Goal: Information Seeking & Learning: Learn about a topic

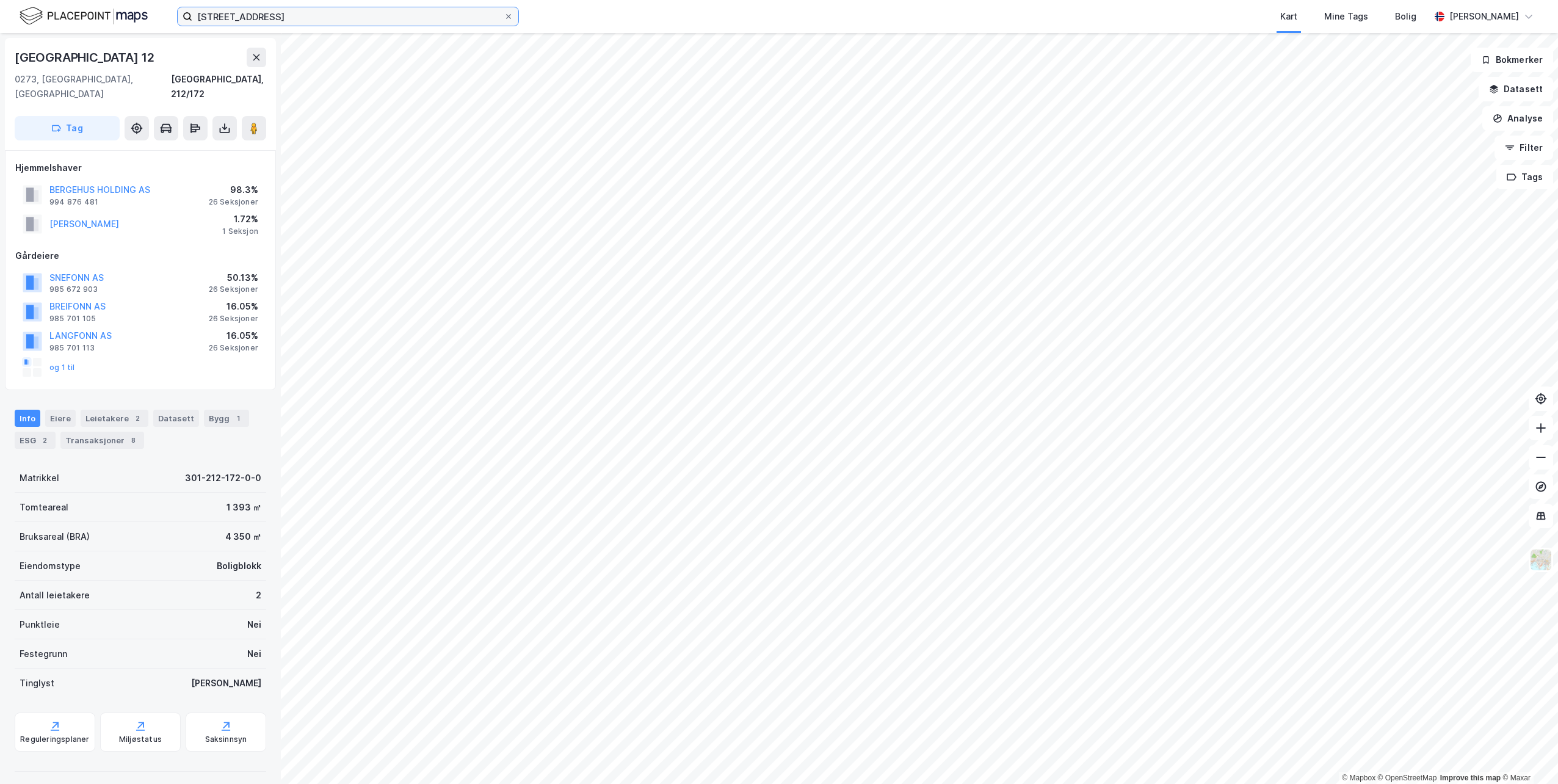
click at [264, 8] on input "[STREET_ADDRESS]" at bounding box center [347, 17] width 311 height 18
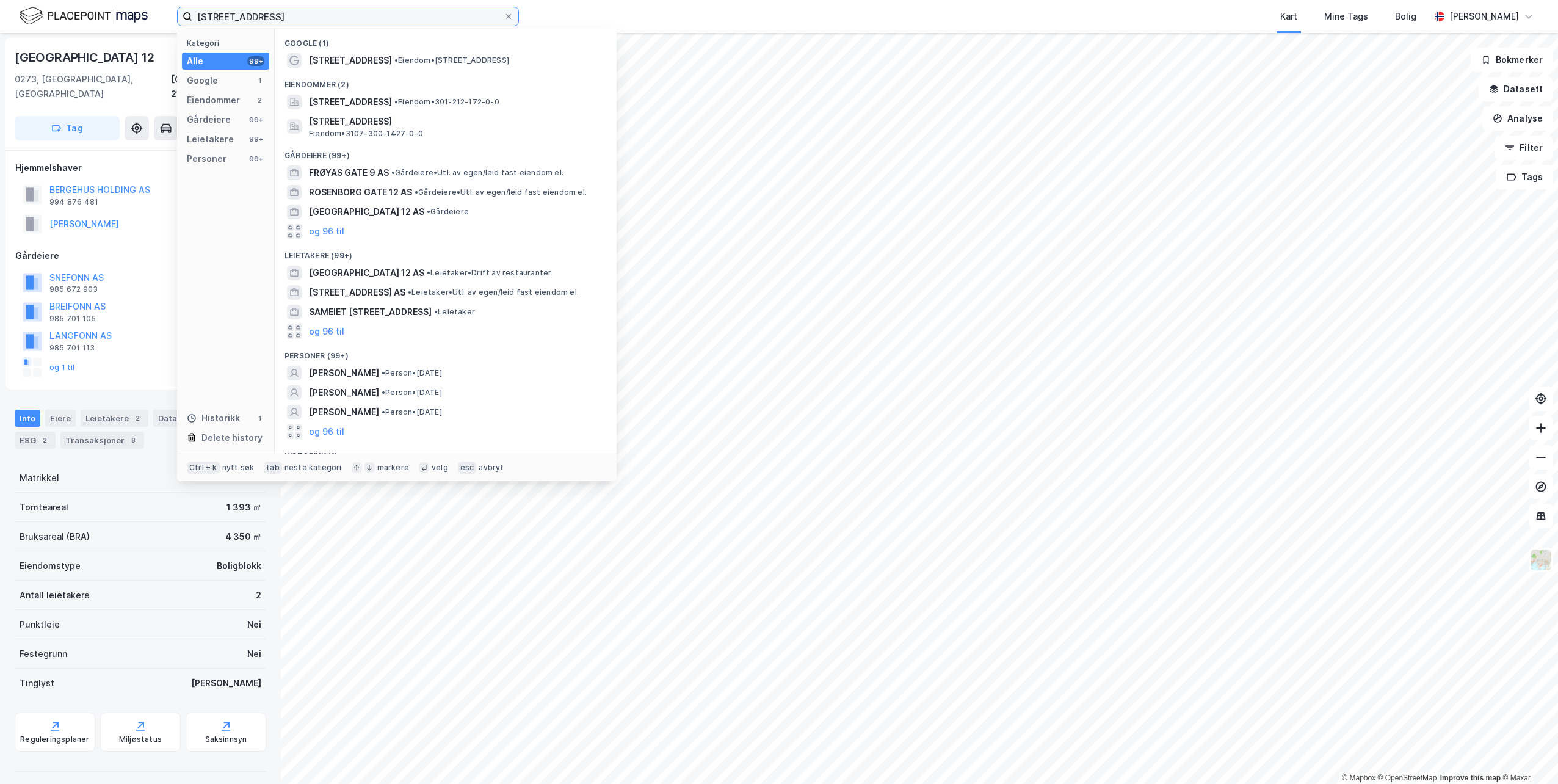
click at [264, 8] on input "[STREET_ADDRESS]" at bounding box center [347, 17] width 311 height 18
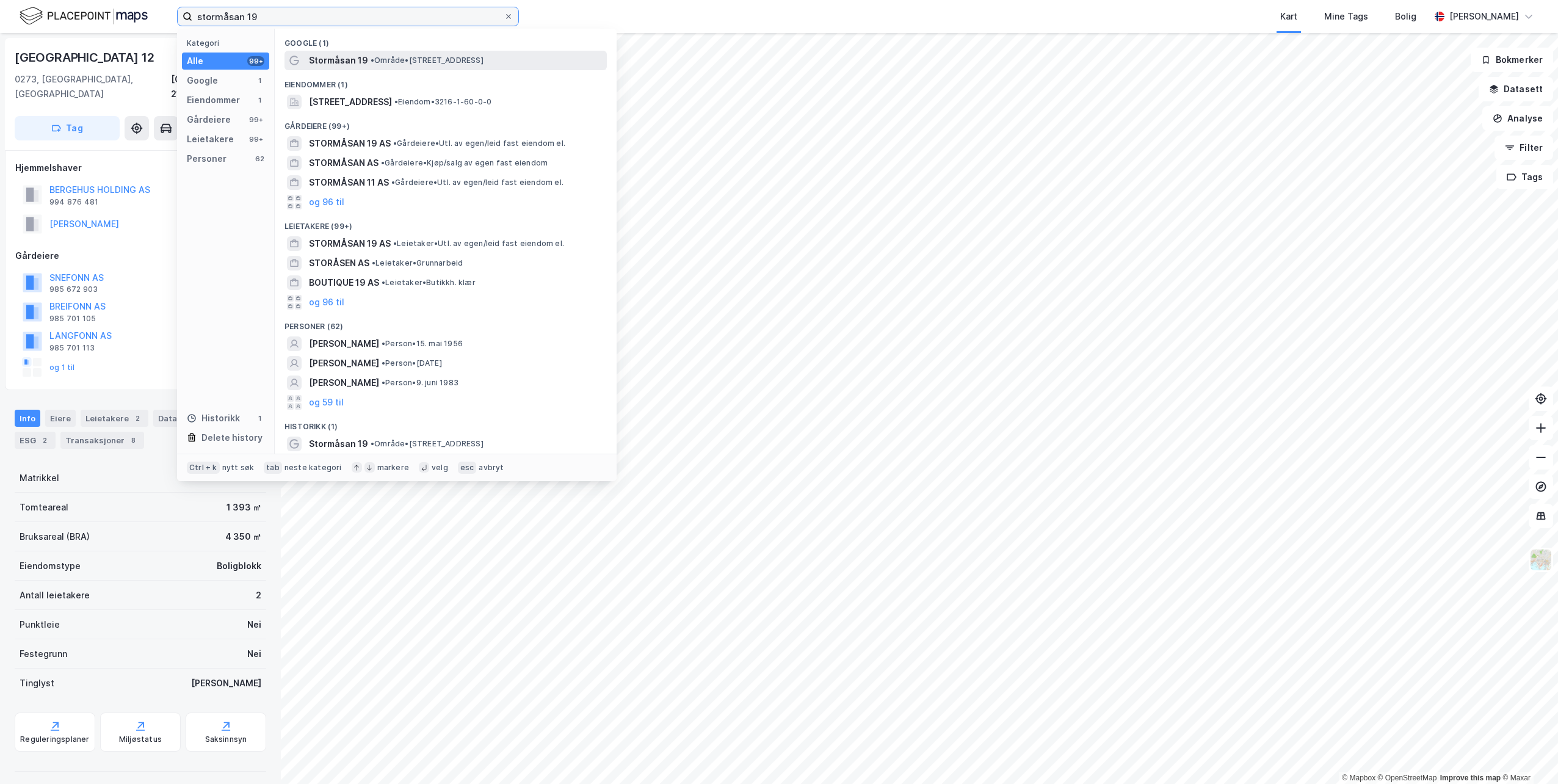
type input "stormåsan 19"
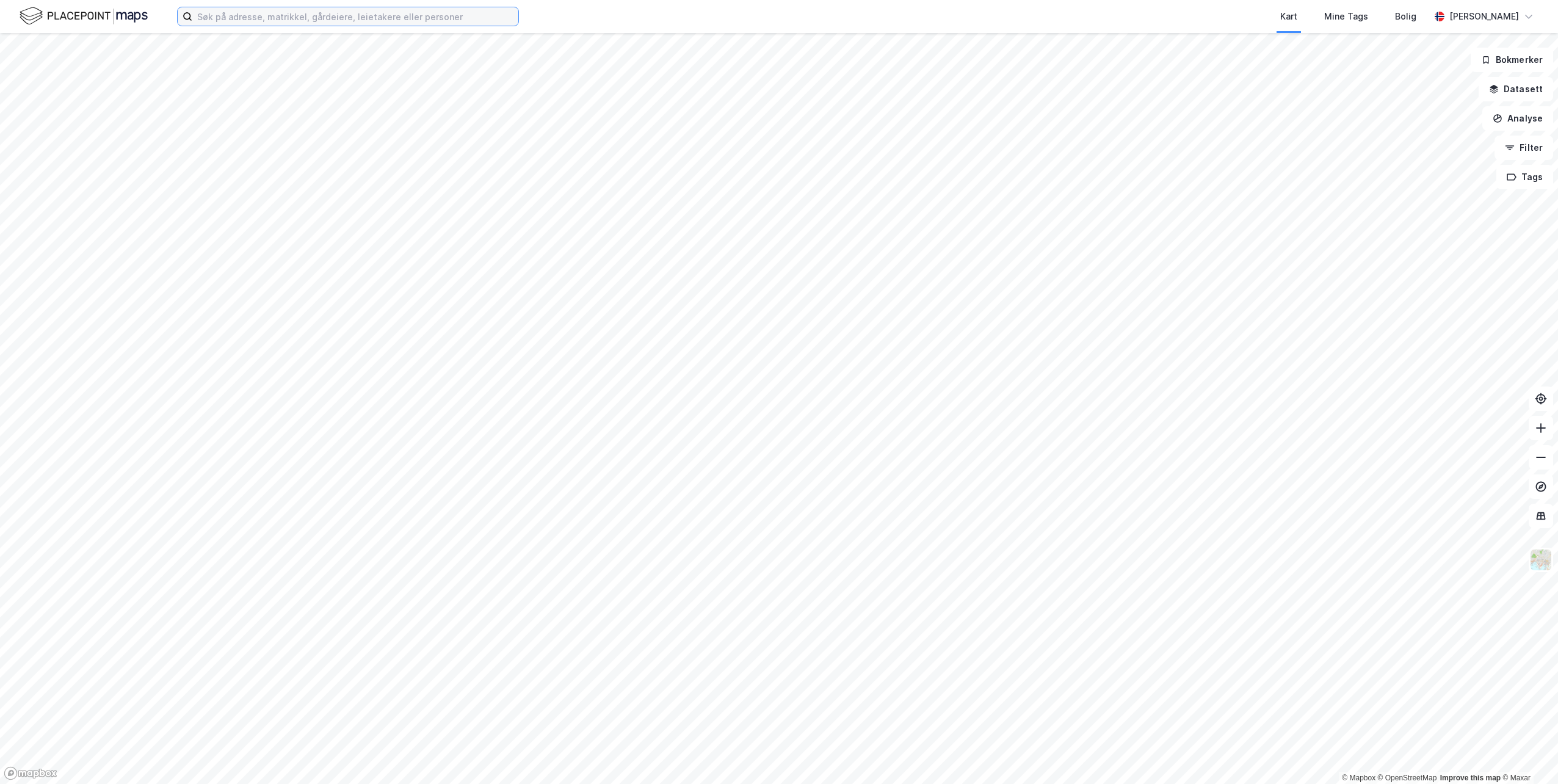
click at [349, 13] on input at bounding box center [355, 17] width 326 height 18
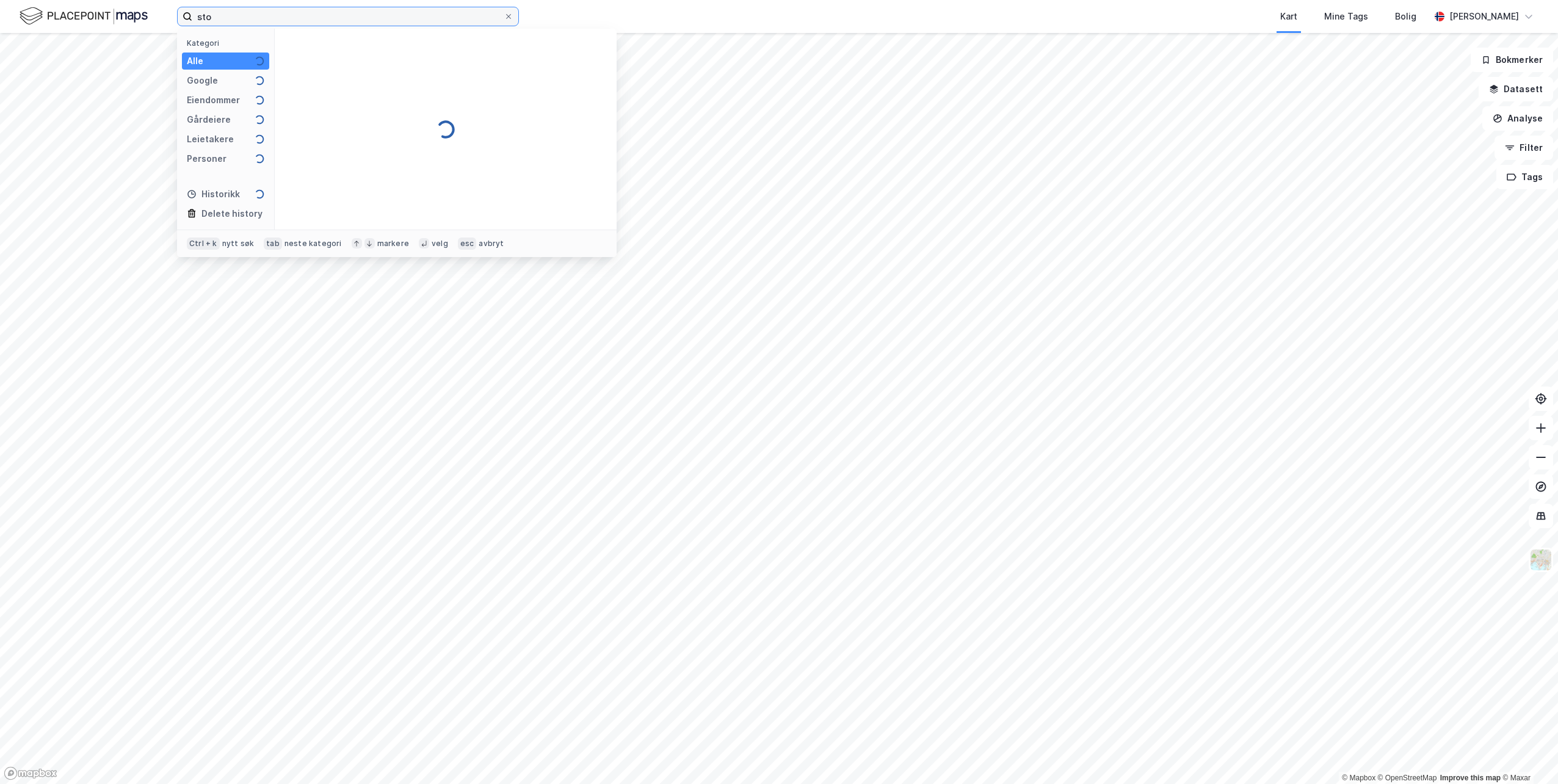
type input "sto"
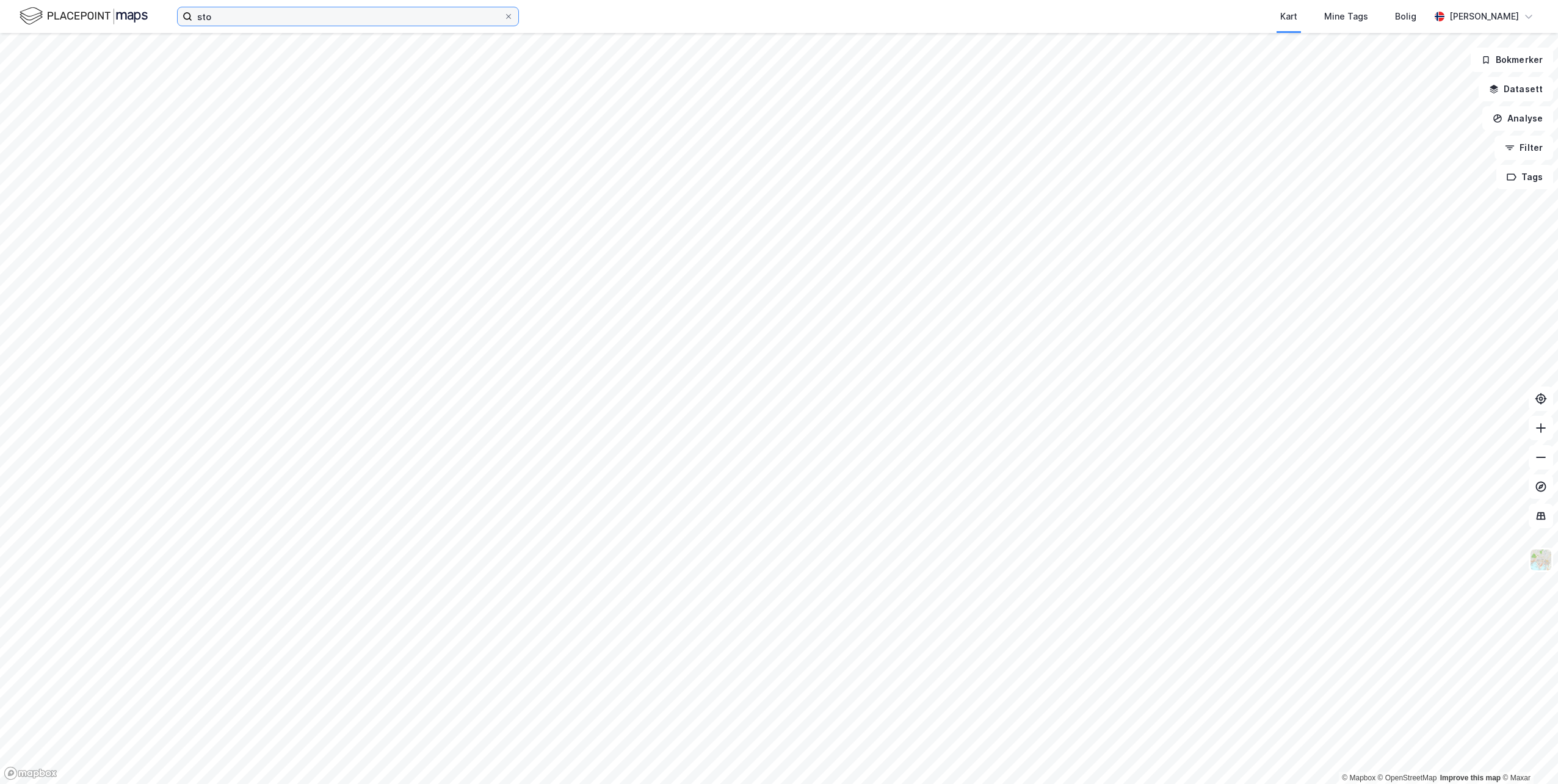
click at [312, 13] on input "sto" at bounding box center [347, 17] width 311 height 18
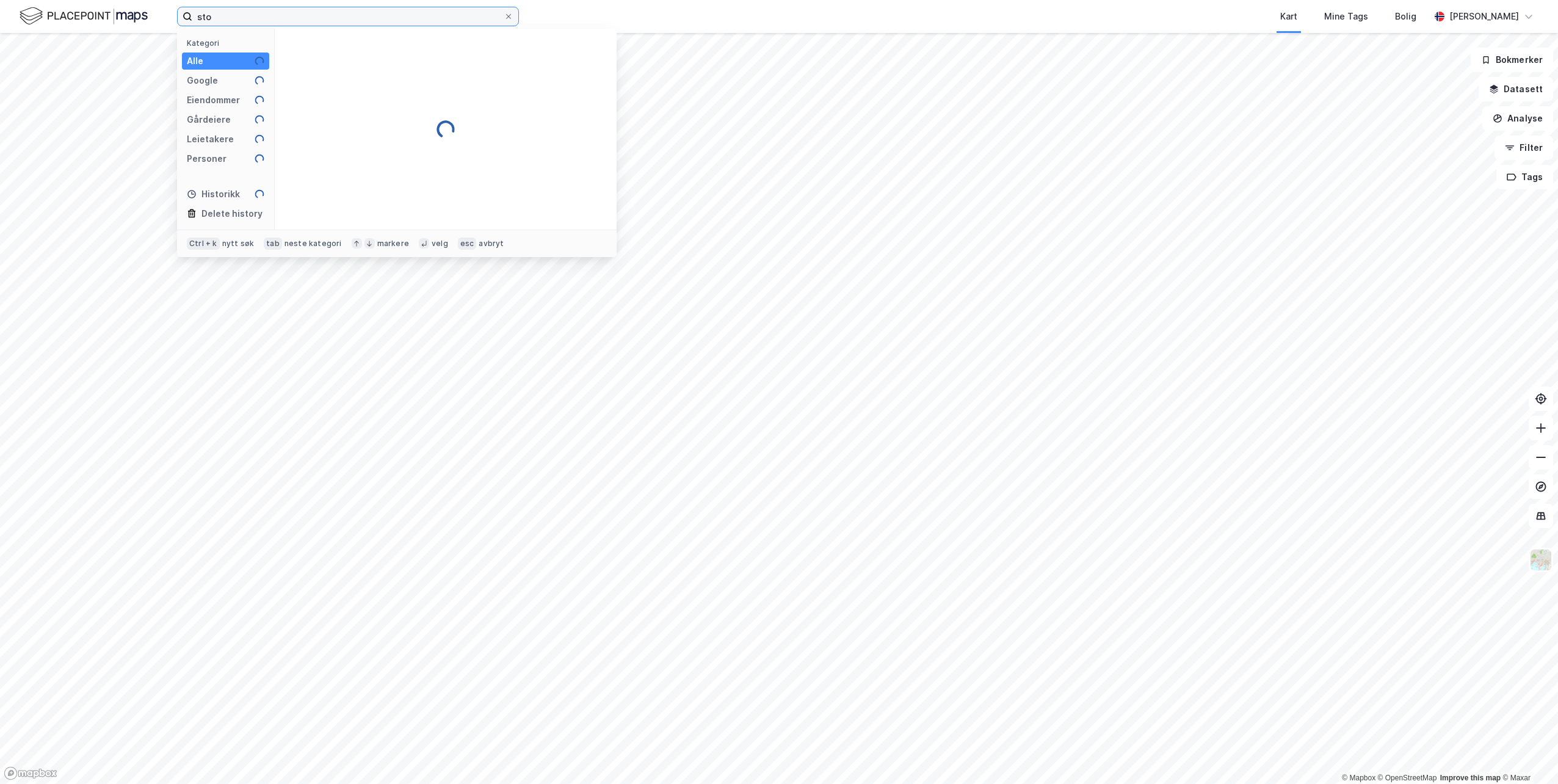
drag, startPoint x: 312, startPoint y: 13, endPoint x: 312, endPoint y: 20, distance: 7.0
click at [312, 20] on input "sto" at bounding box center [347, 17] width 311 height 18
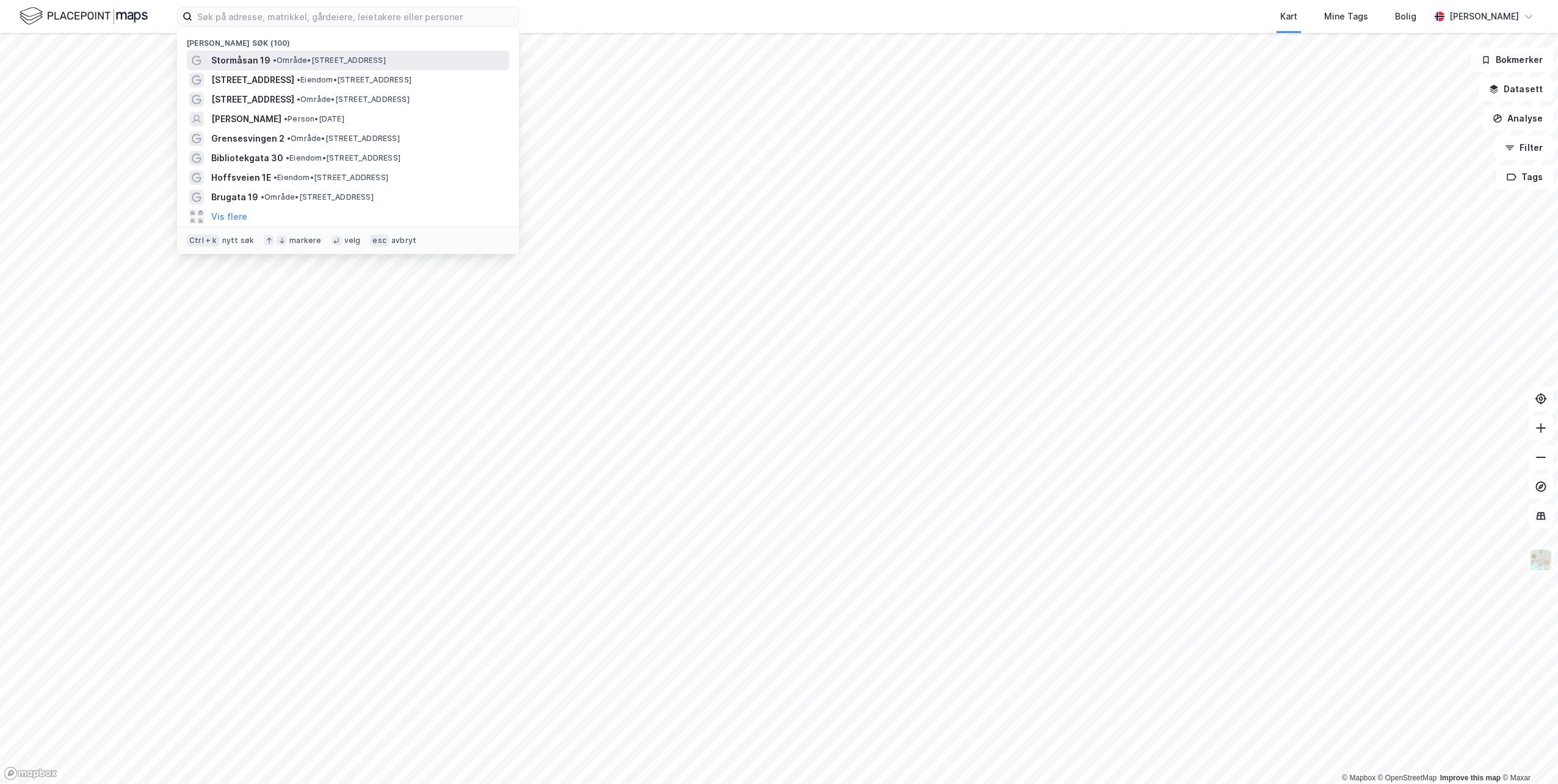
click at [307, 51] on div "Stormåsan 19 • Område • Stormåsan 19, 1540 Vestby" at bounding box center [348, 60] width 323 height 19
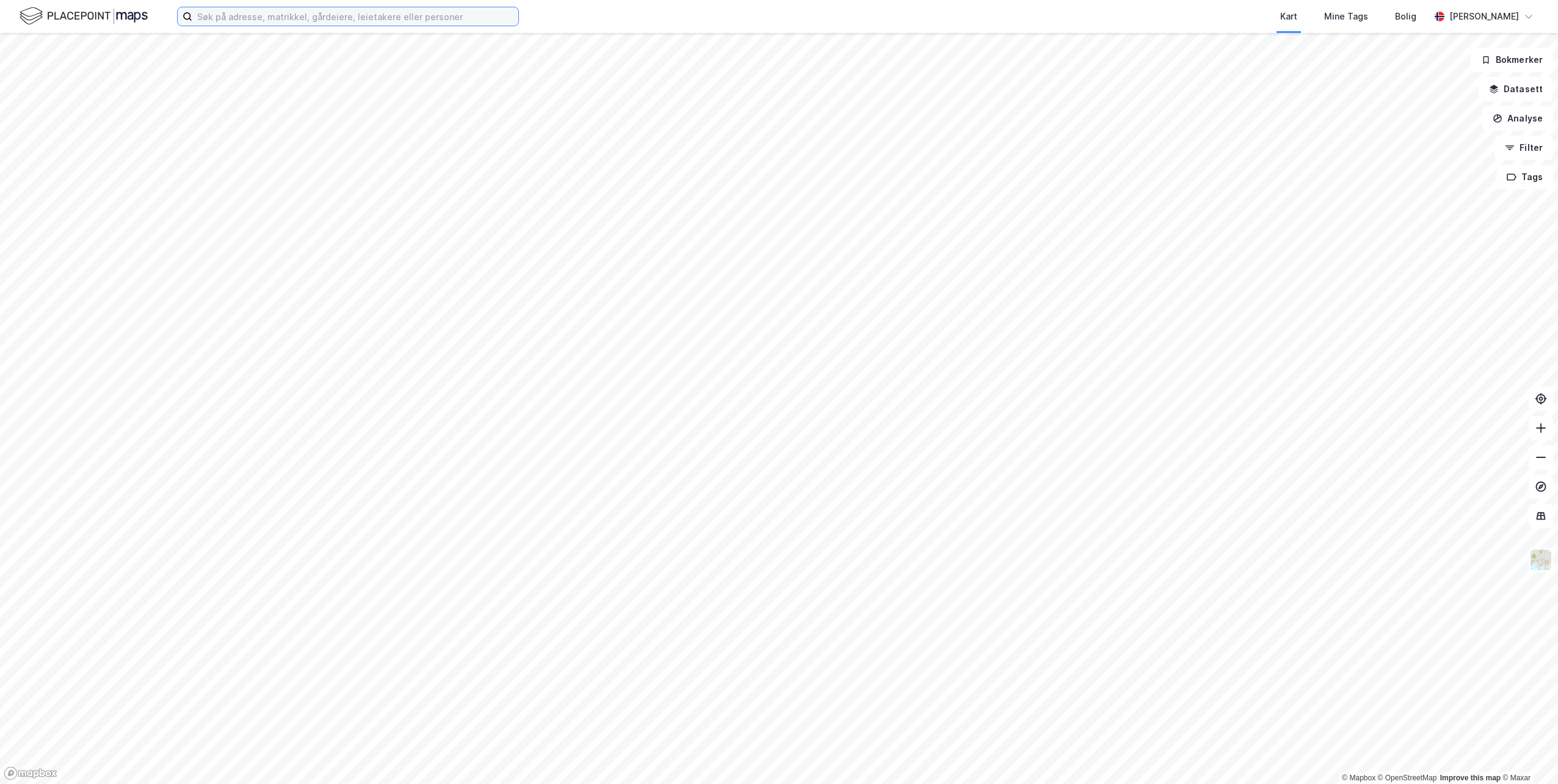
drag, startPoint x: 353, startPoint y: 20, endPoint x: 356, endPoint y: 28, distance: 8.5
click at [353, 20] on input at bounding box center [355, 17] width 326 height 18
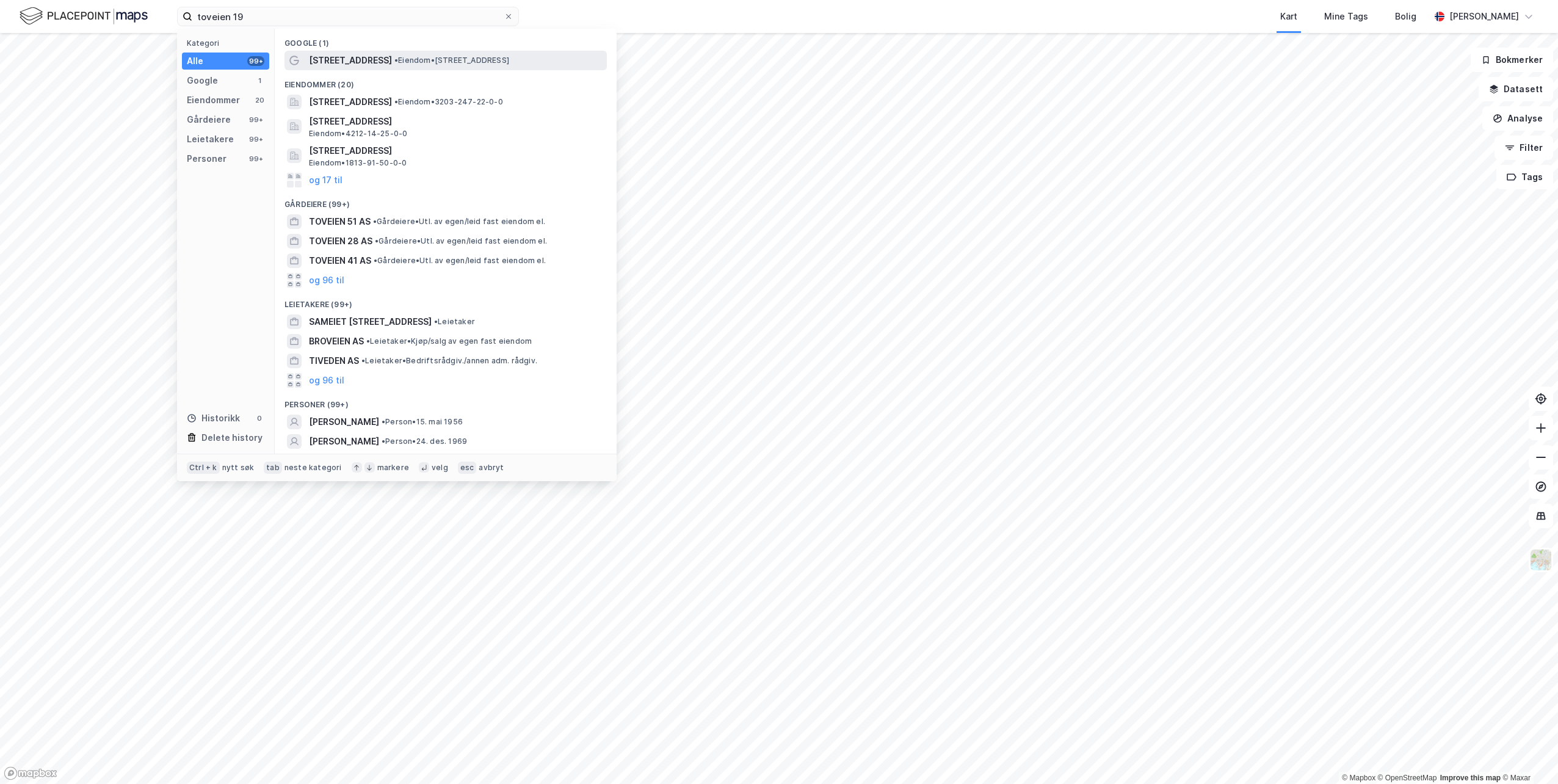
click at [394, 55] on span "•" at bounding box center [396, 60] width 4 height 9
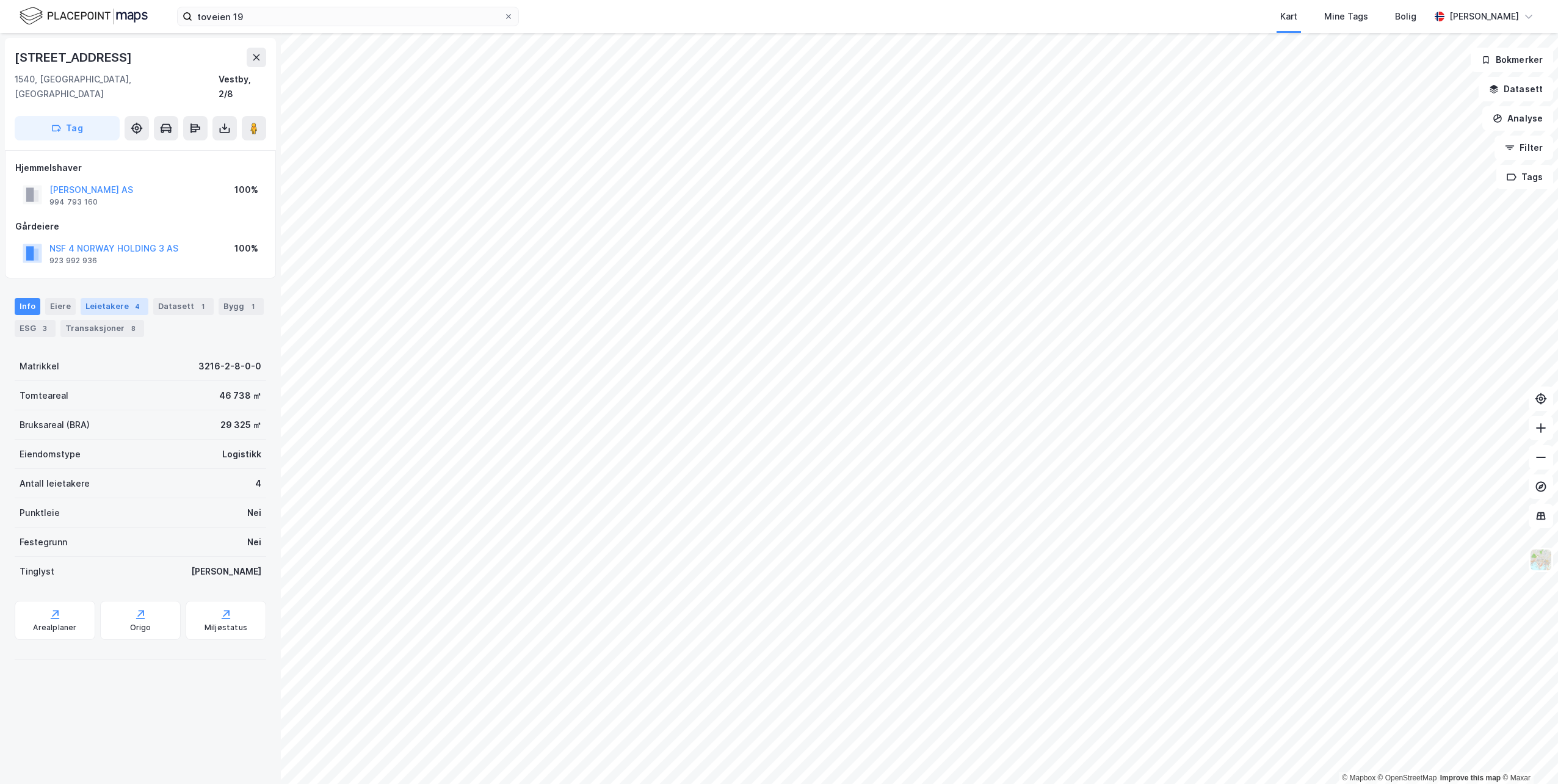
click at [125, 298] on div "Leietakere 4" at bounding box center [114, 306] width 68 height 17
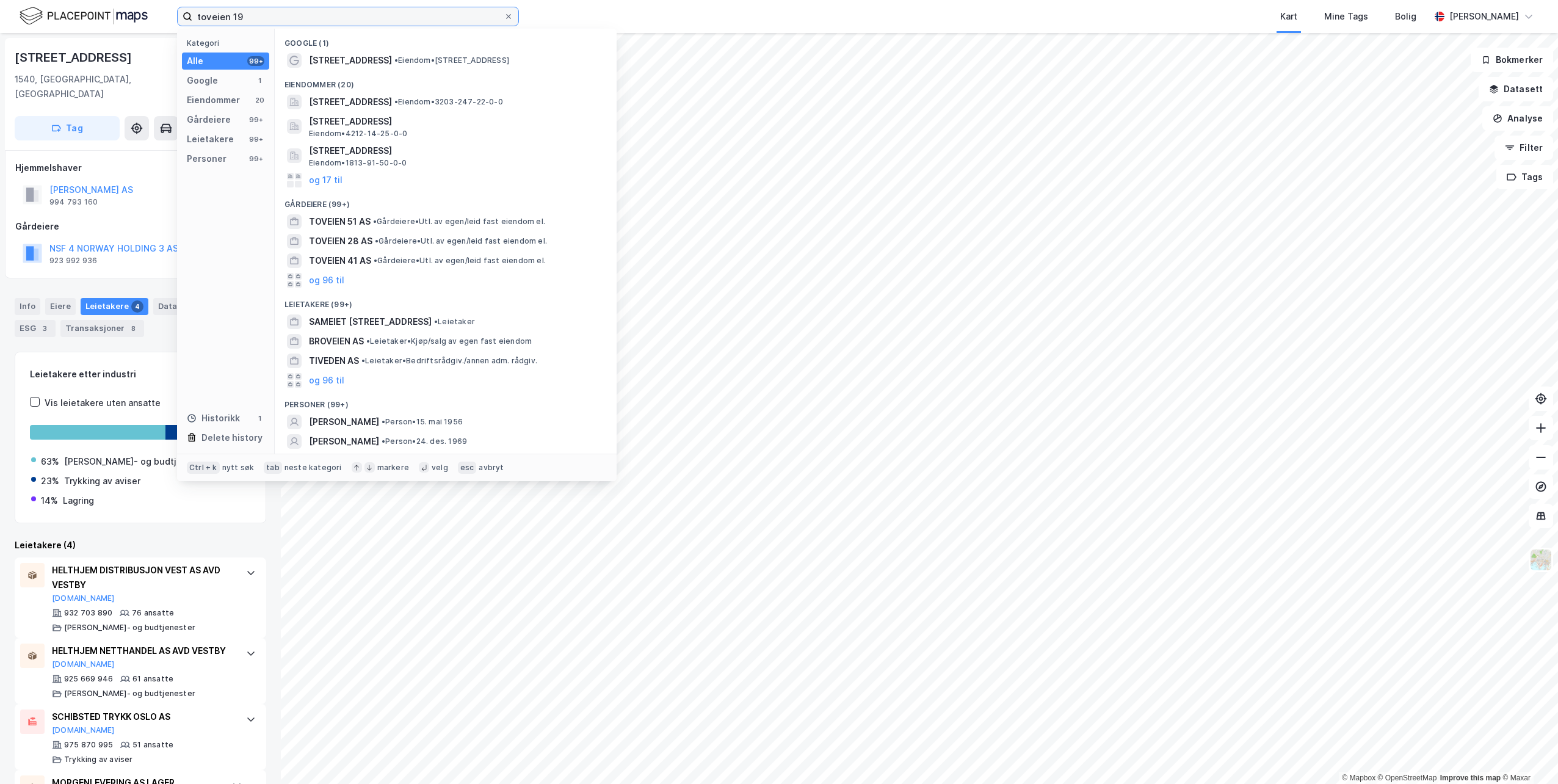
drag, startPoint x: 282, startPoint y: 19, endPoint x: 122, endPoint y: 19, distance: 160.0
click at [122, 19] on div "toveien 19 Kategori Alle 99+ Google 1 Eiendommer 20 Gårdeiere 99+ Leietakere 99…" at bounding box center [779, 16] width 1558 height 33
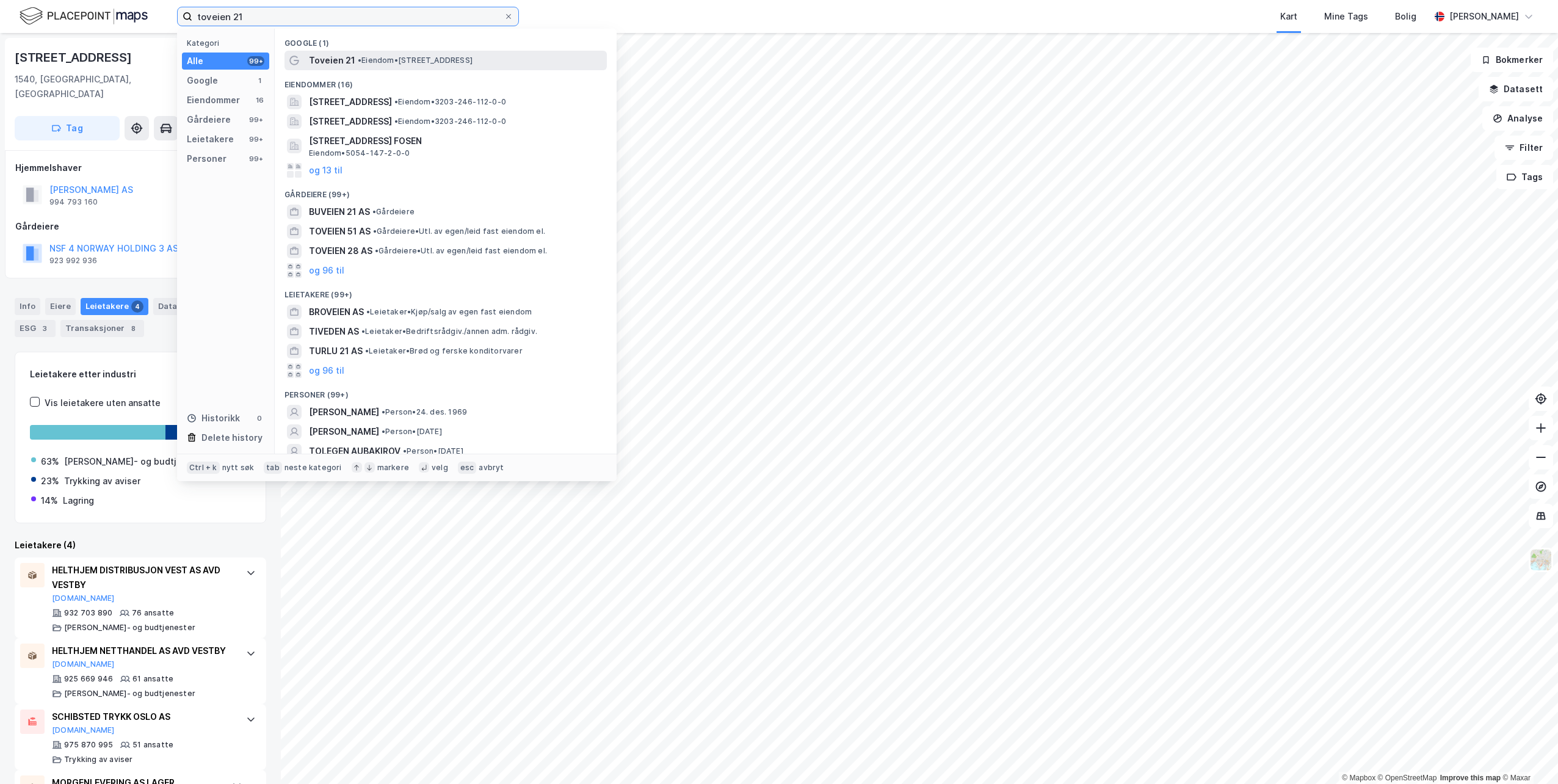
type input "toveien 21"
click at [346, 60] on span "Toveien 21" at bounding box center [332, 60] width 46 height 15
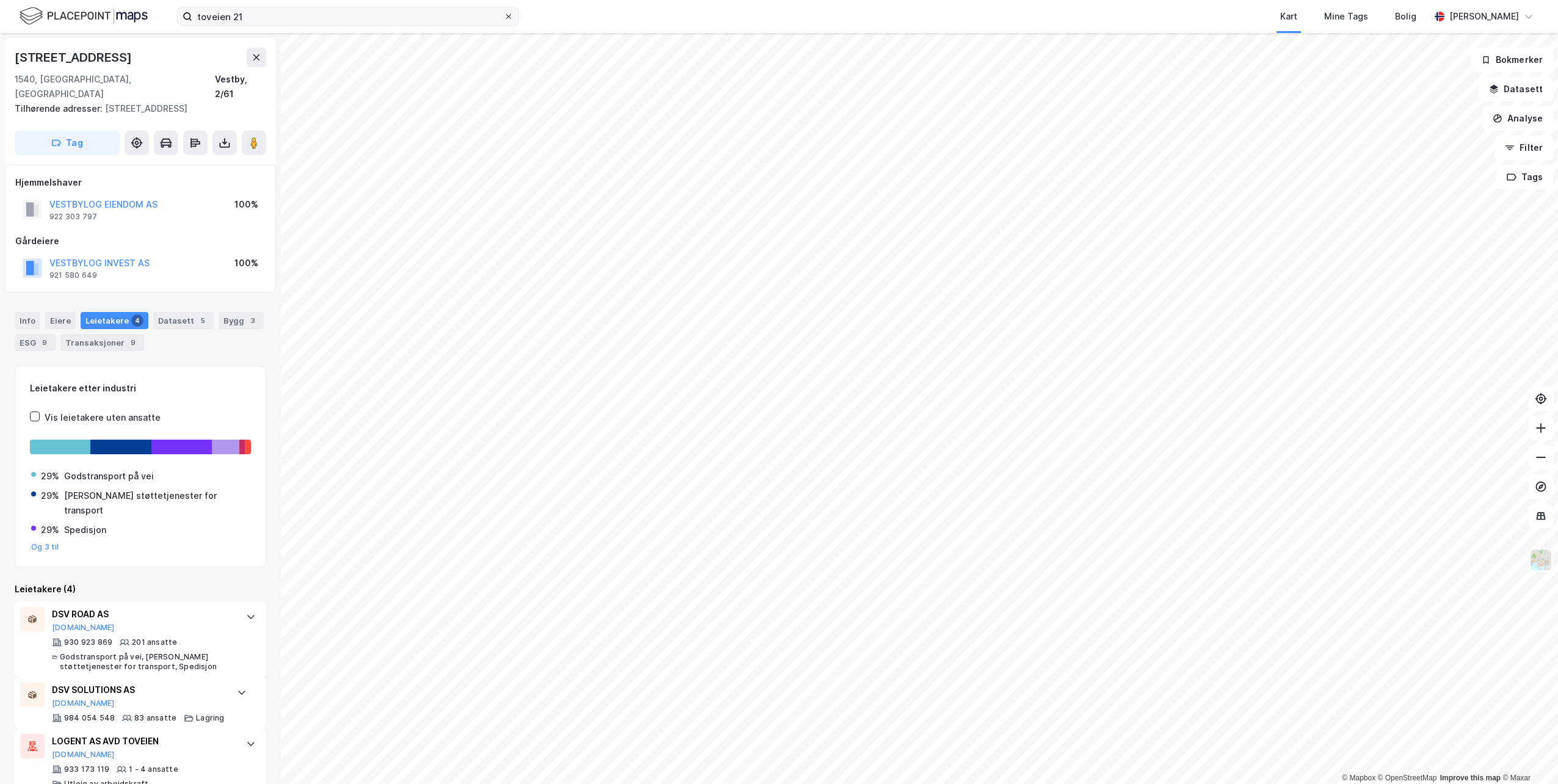
click at [512, 17] on span at bounding box center [509, 16] width 10 height 10
click at [504, 17] on input "toveien 21" at bounding box center [347, 17] width 311 height 18
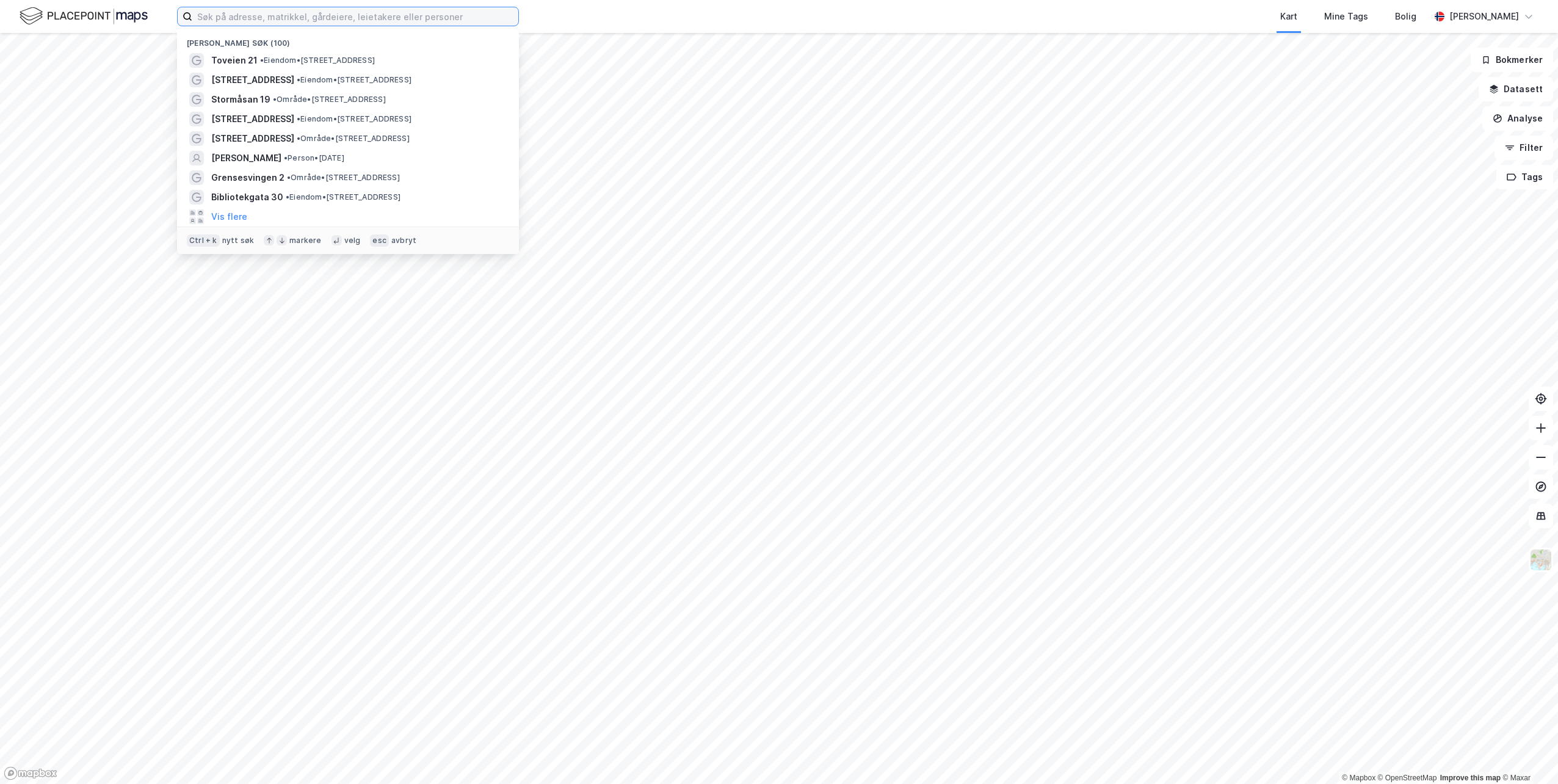
click at [436, 15] on input at bounding box center [355, 17] width 326 height 18
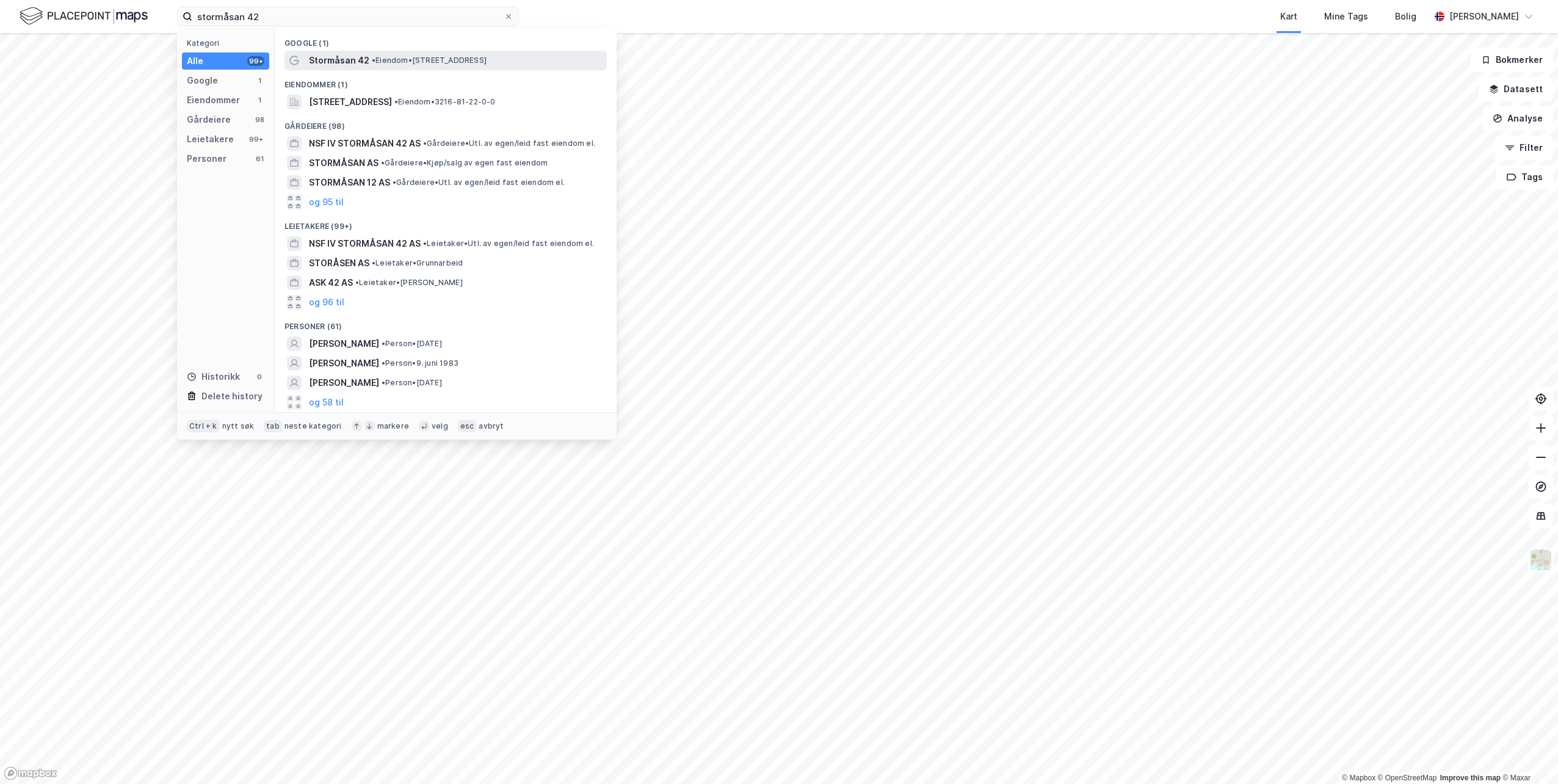
click at [423, 59] on span "• Eiendom • Stormåsan 42, 1540 Vestby" at bounding box center [429, 60] width 114 height 10
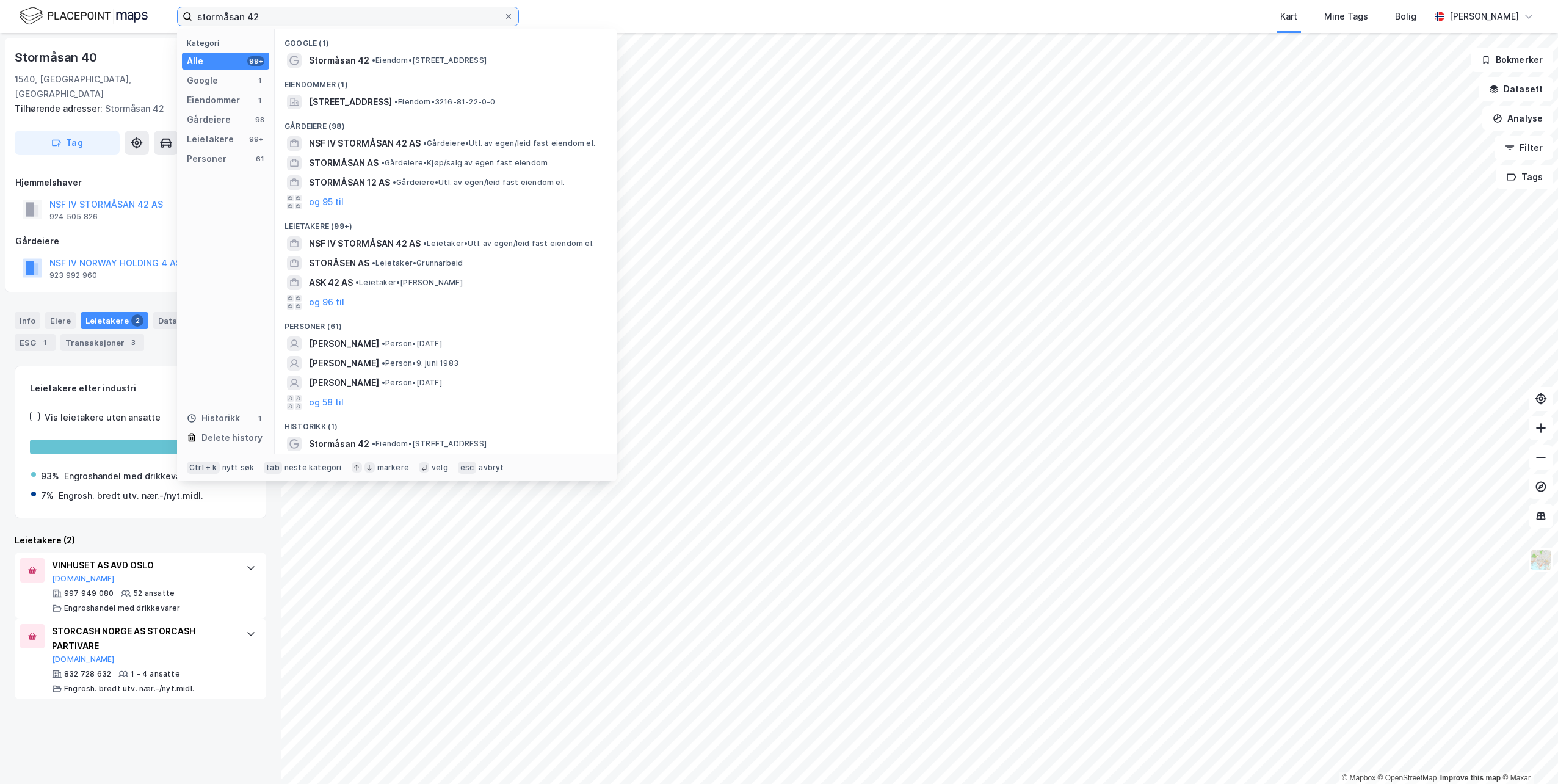
drag, startPoint x: 295, startPoint y: 21, endPoint x: 148, endPoint y: 14, distance: 147.2
click at [148, 14] on div "stormåsan 42 Kategori Alle 99+ Google 1 Eiendommer 1 Gårdeiere 98 Leietakere 99…" at bounding box center [779, 16] width 1558 height 33
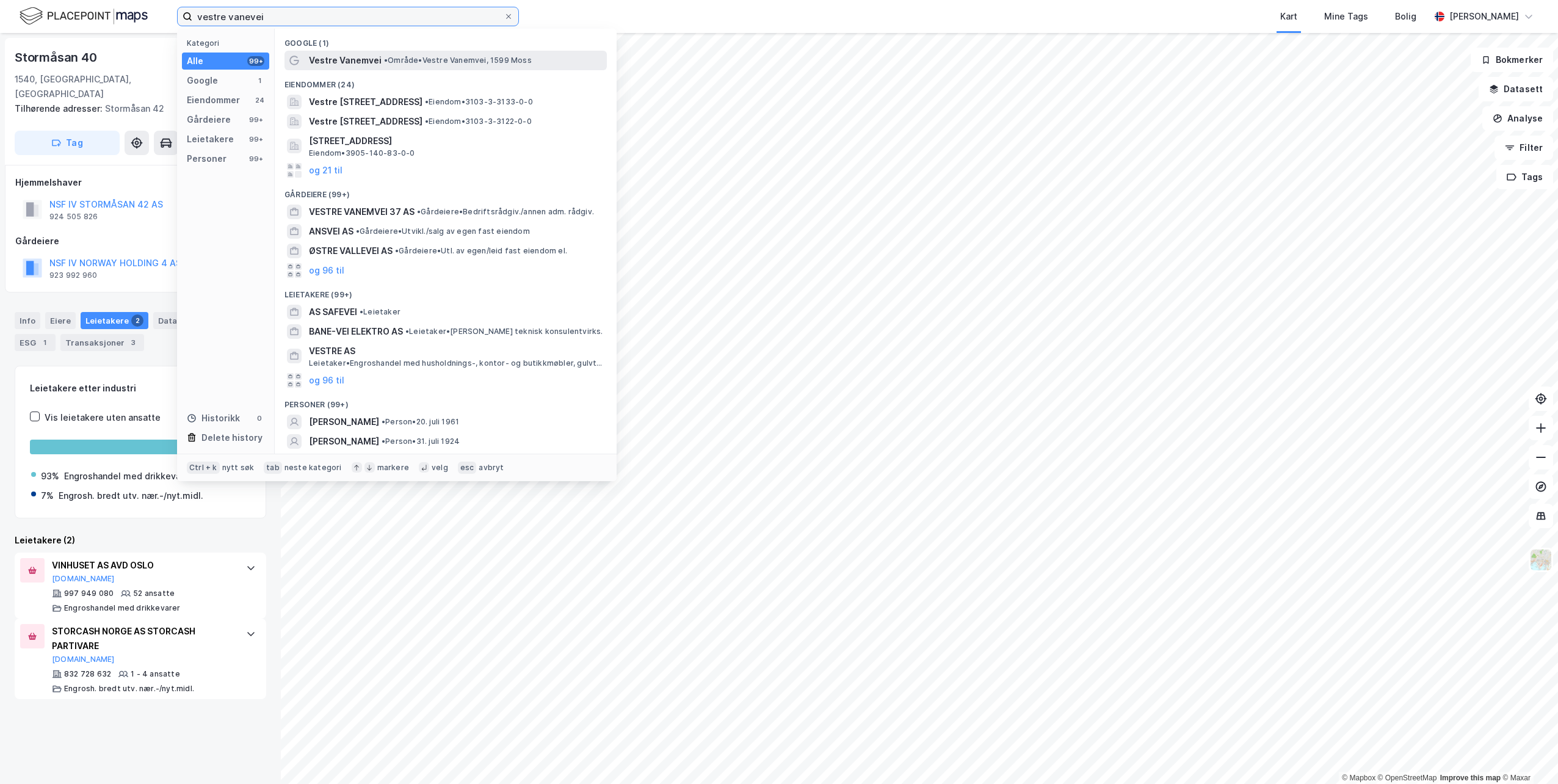
type input "vestre vanevei"
click at [426, 67] on div "Vestre Vanemvei • Område • Vestre Vanemvei, 1599 Moss" at bounding box center [456, 60] width 296 height 15
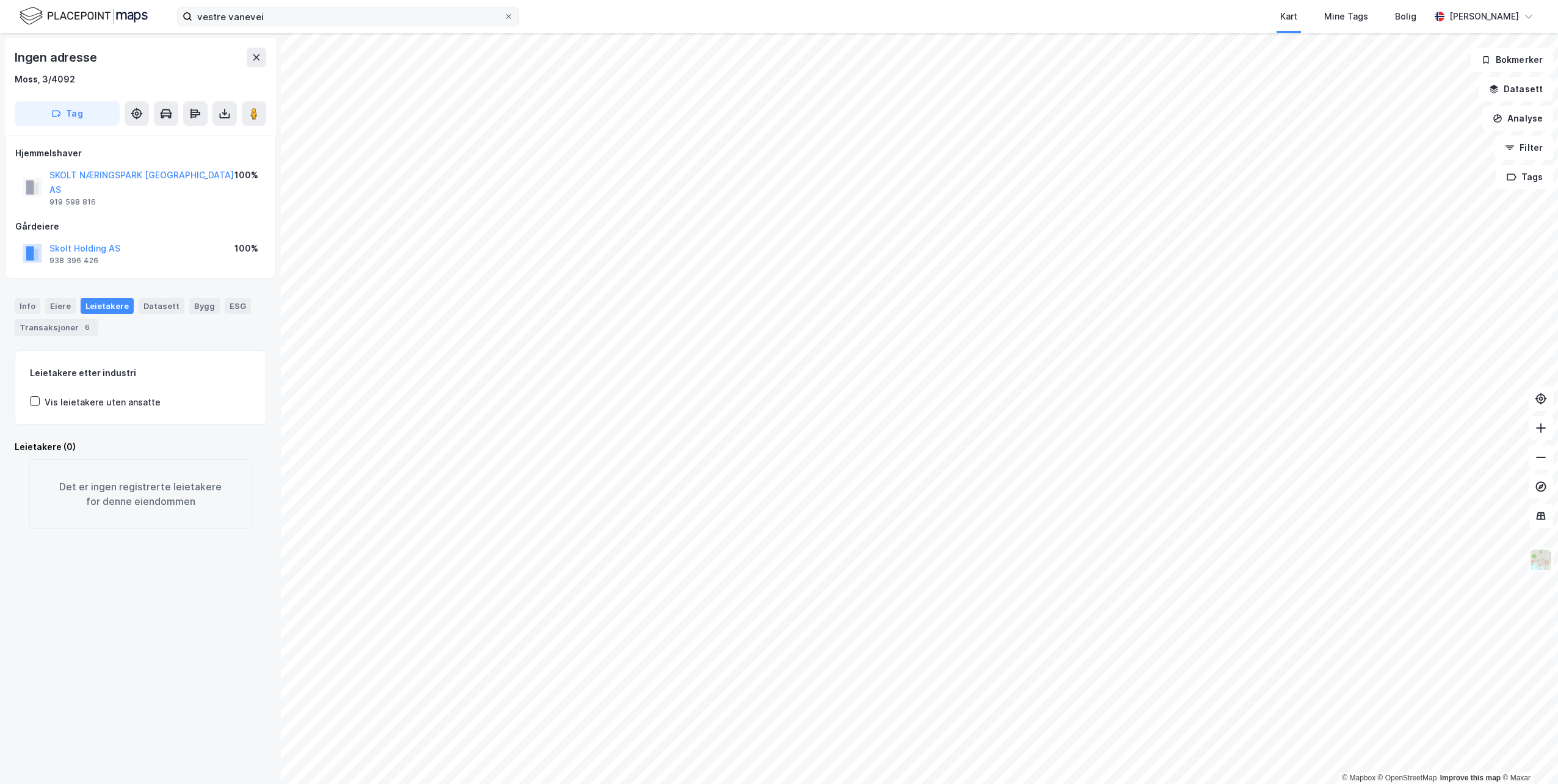
click at [517, 17] on label "vestre vanevei" at bounding box center [347, 16] width 342 height 19
click at [504, 17] on input "vestre vanevei" at bounding box center [347, 17] width 311 height 18
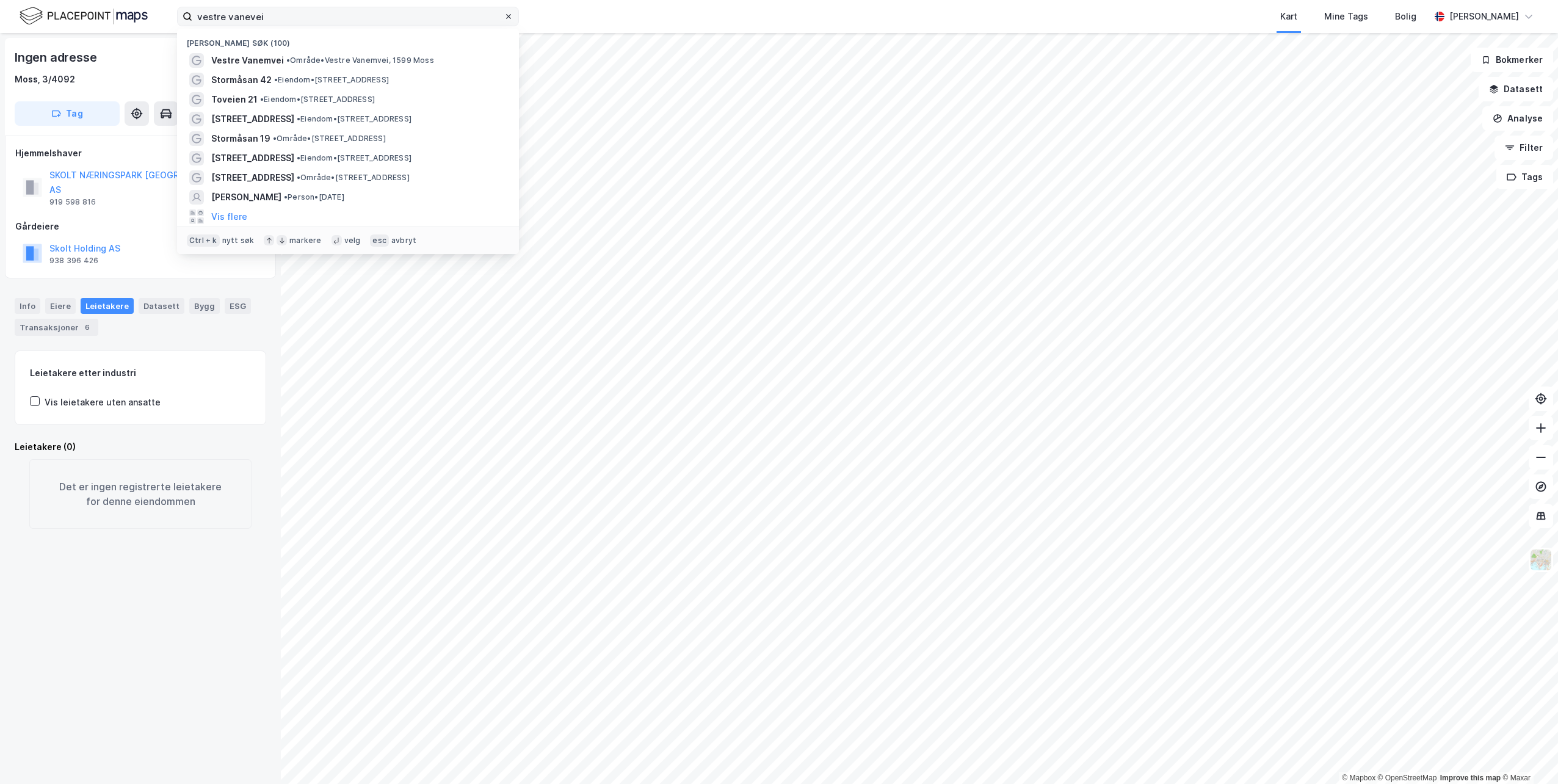
click at [508, 19] on icon at bounding box center [509, 17] width 8 height 8
click at [504, 19] on input "vestre vanevei" at bounding box center [347, 17] width 311 height 18
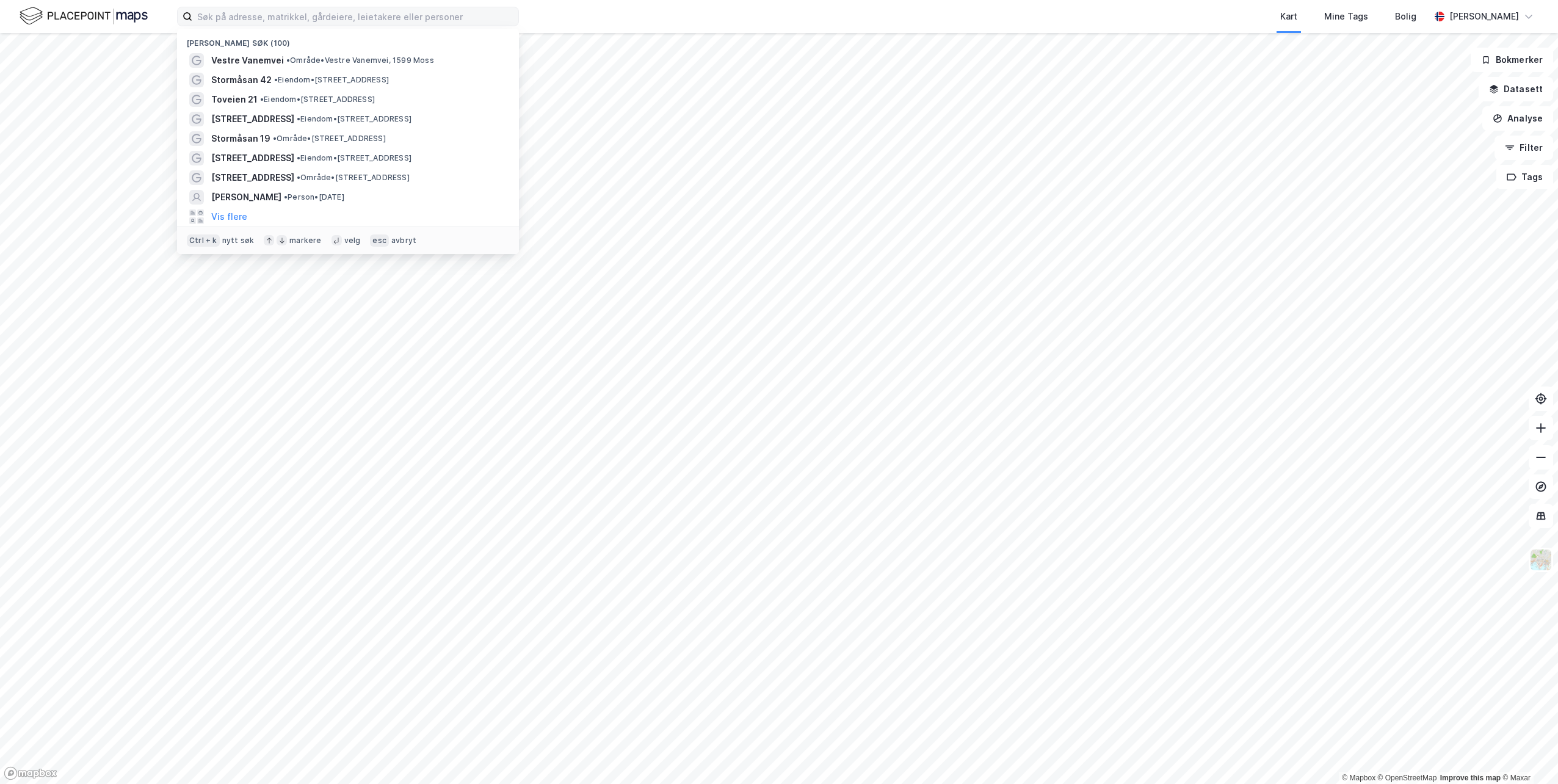
click at [932, 13] on div "Kart Mine Tags Bolig" at bounding box center [1004, 16] width 853 height 33
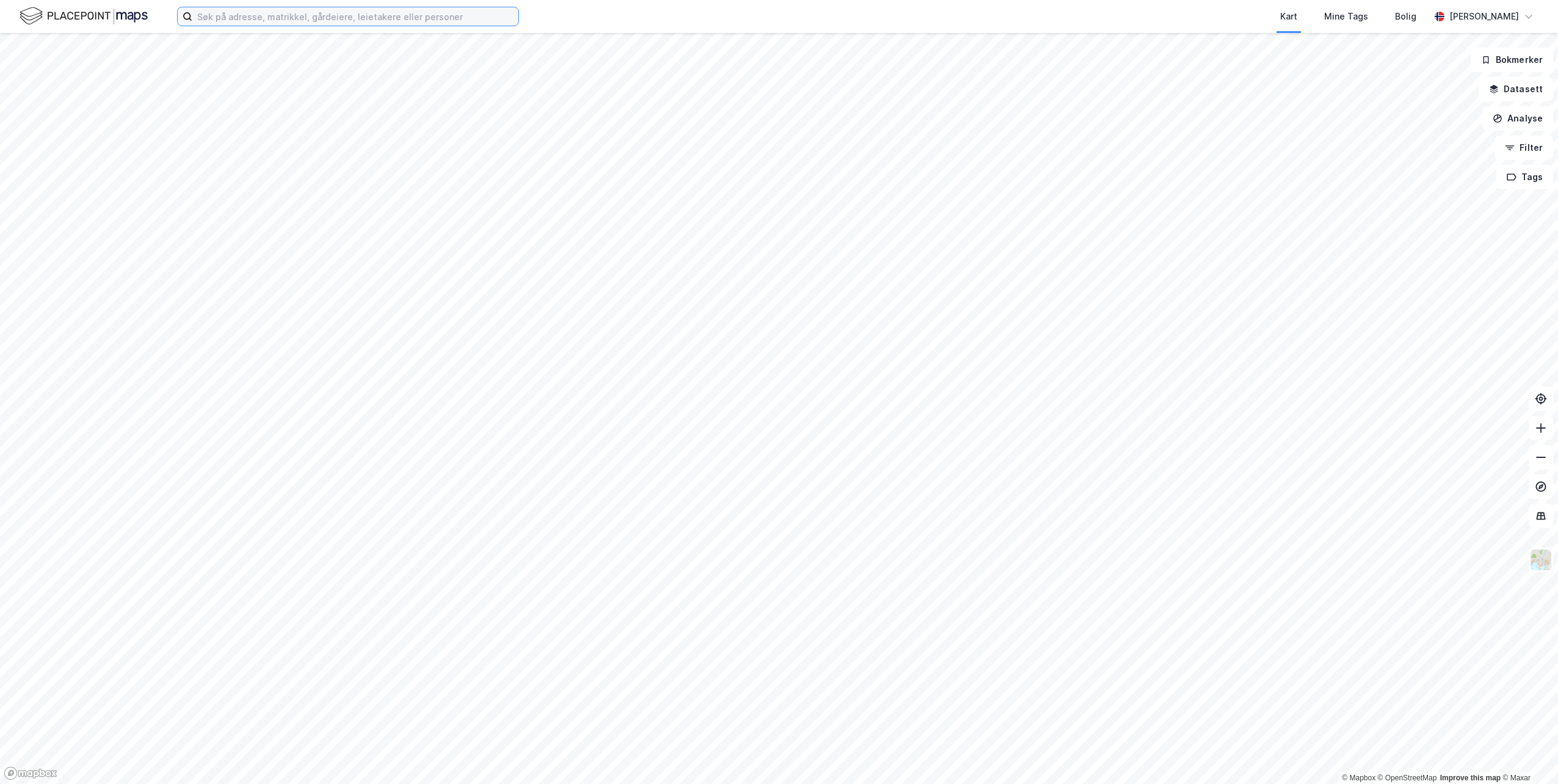
click at [303, 16] on input at bounding box center [355, 17] width 326 height 18
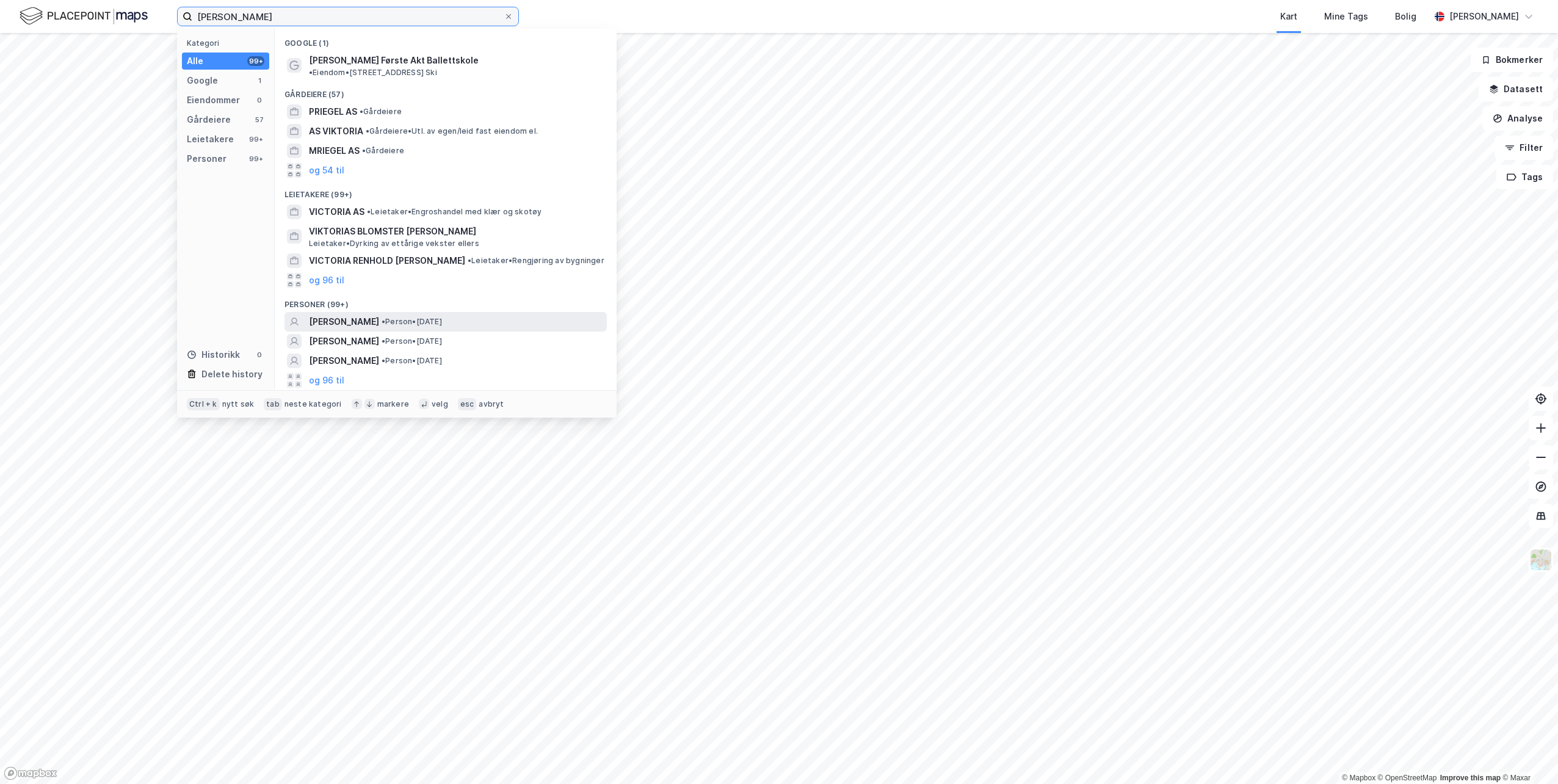
type input "victoria prigel"
click at [427, 317] on span "• Person • 9. juni 1992" at bounding box center [412, 322] width 61 height 10
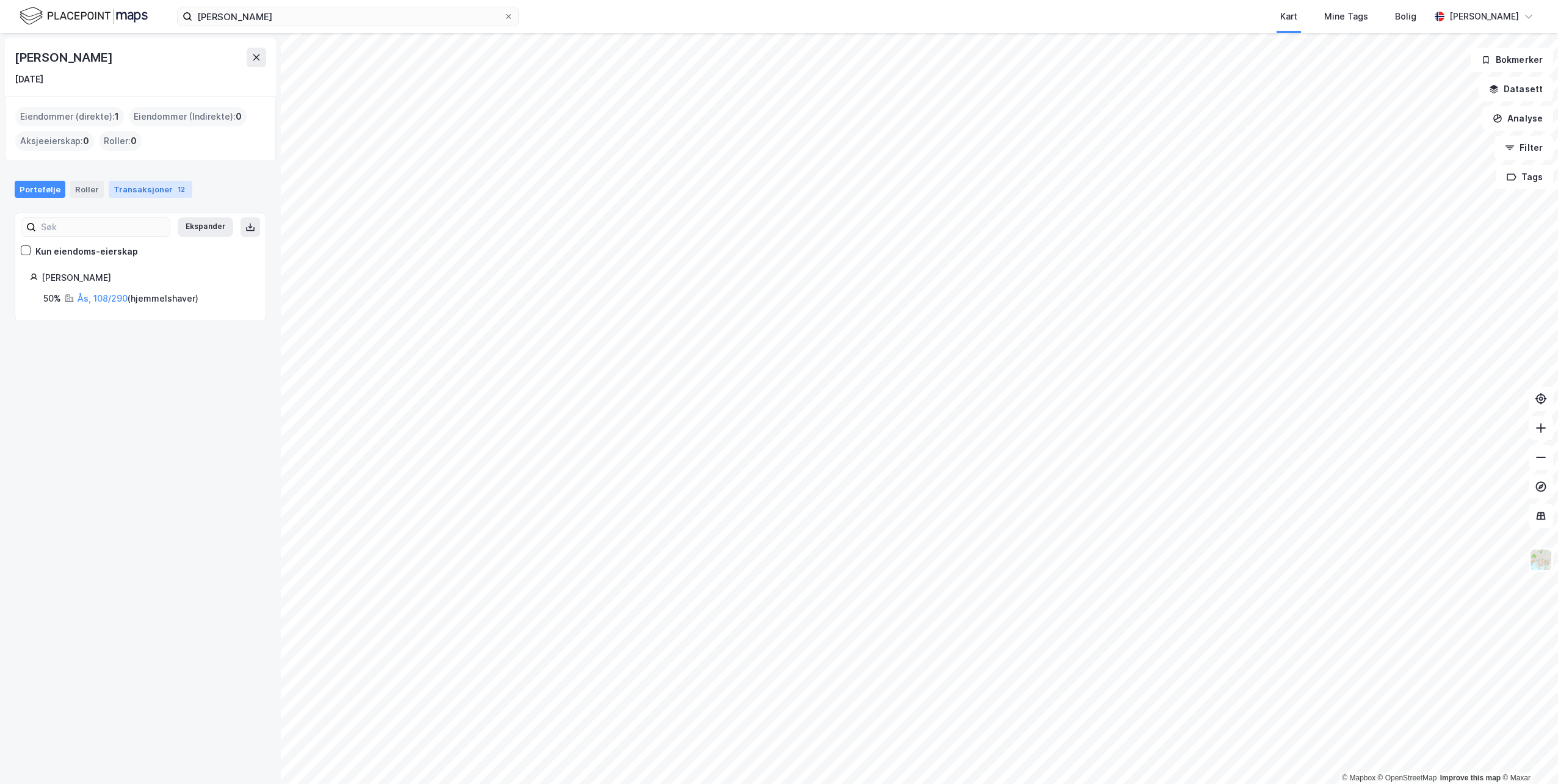
click at [144, 193] on div "Transaksjoner 12" at bounding box center [150, 189] width 84 height 17
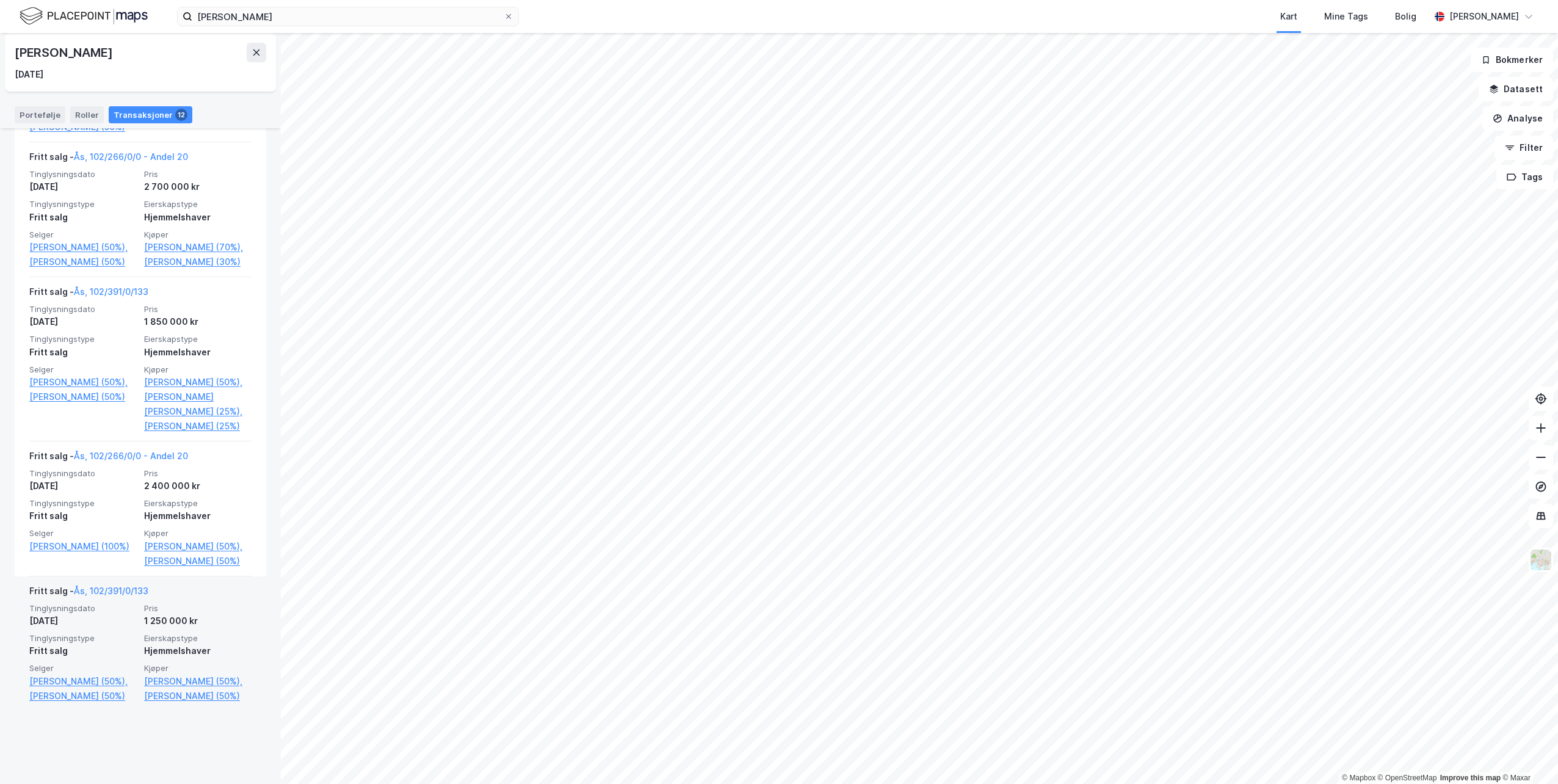
scroll to position [1370, 0]
